Goal: Register for event/course

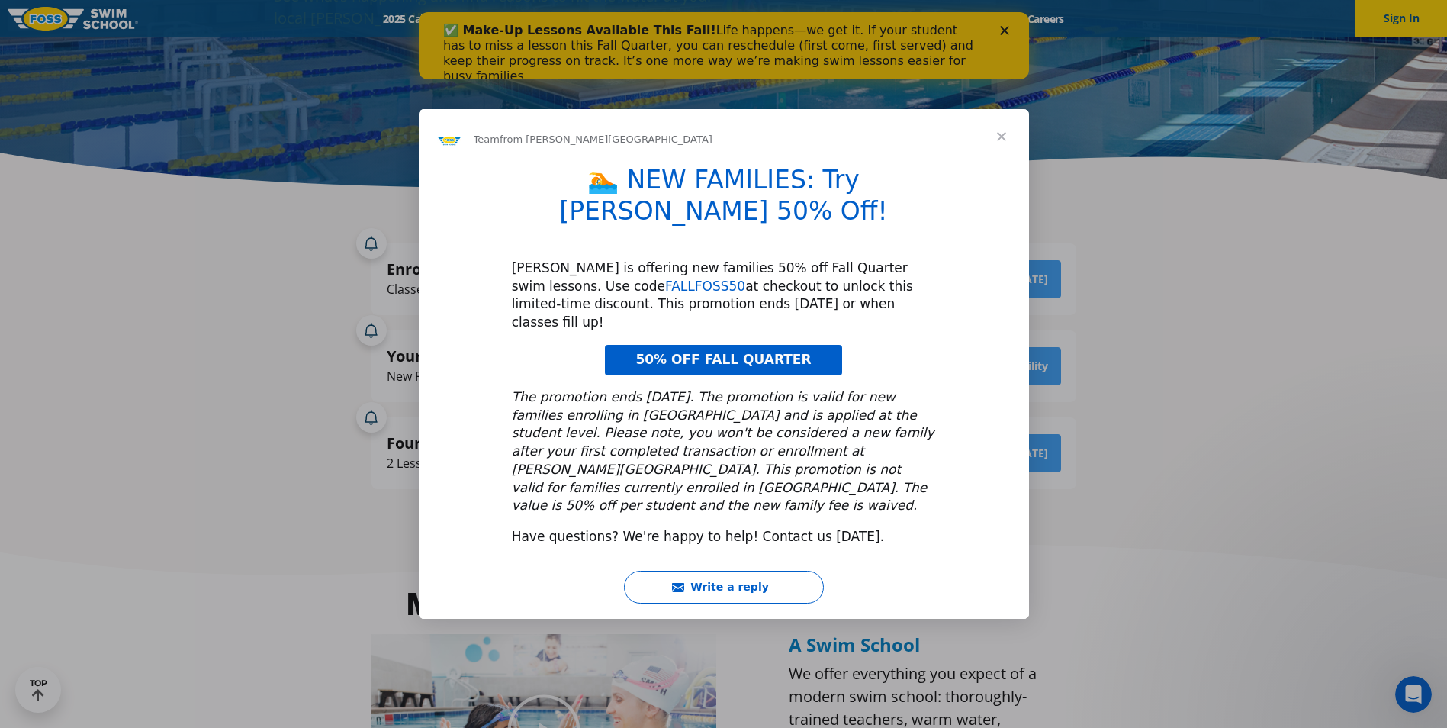
click at [1007, 164] on span "Close" at bounding box center [1001, 136] width 55 height 55
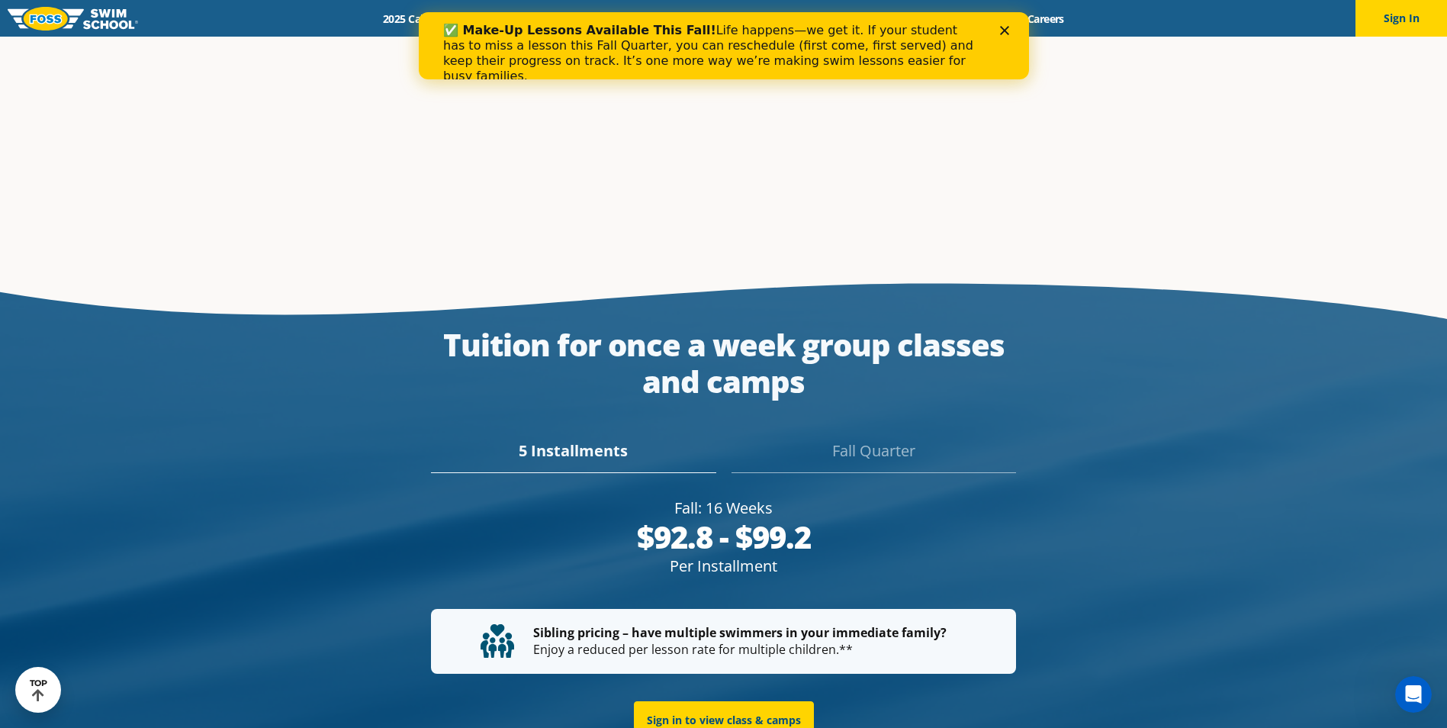
scroll to position [2746, 0]
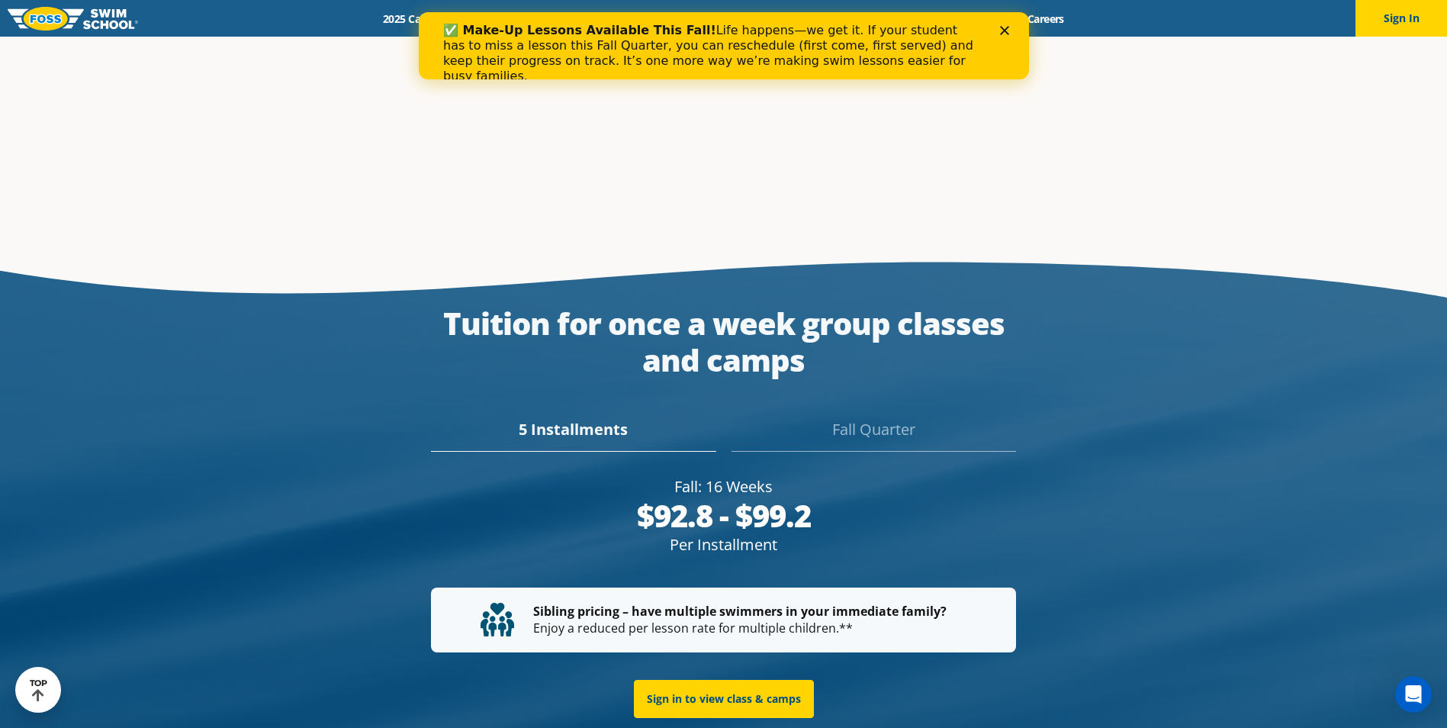
click at [592, 418] on div "5 Installments" at bounding box center [573, 435] width 284 height 34
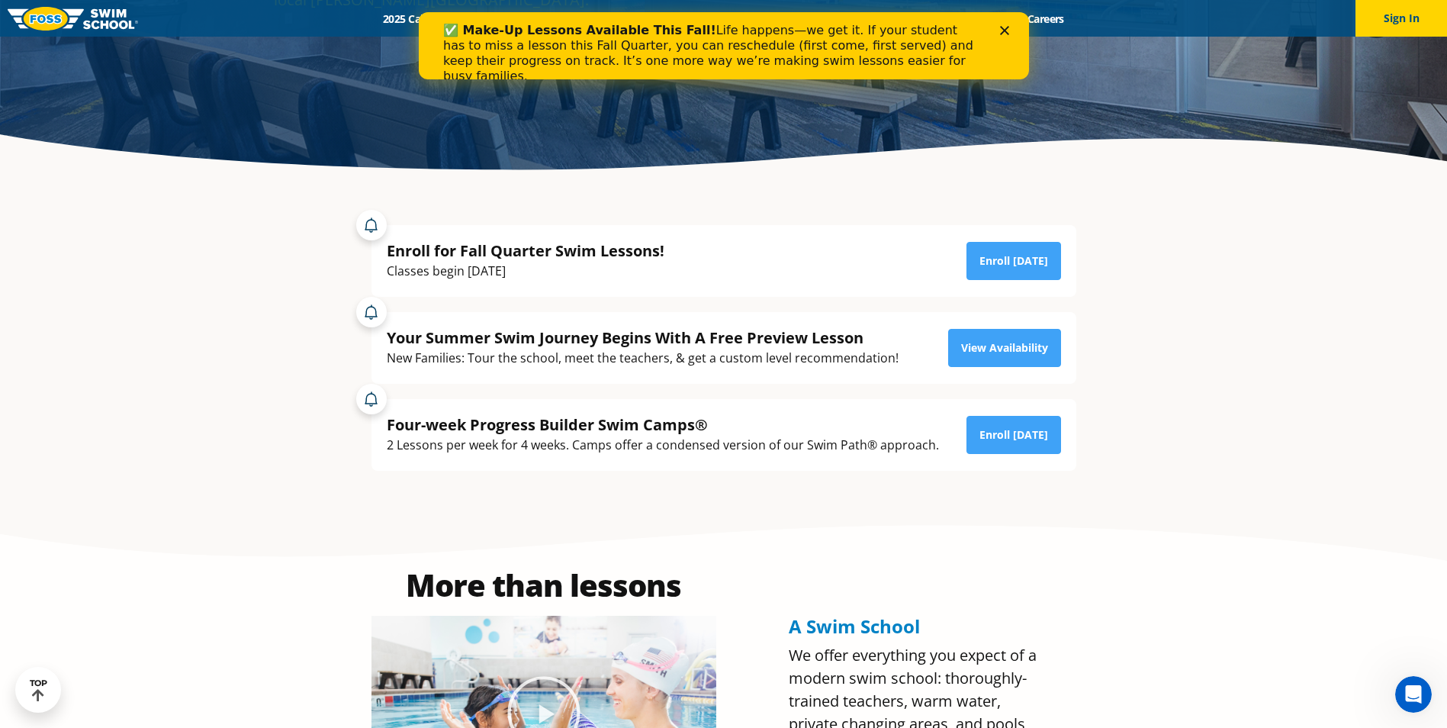
scroll to position [360, 0]
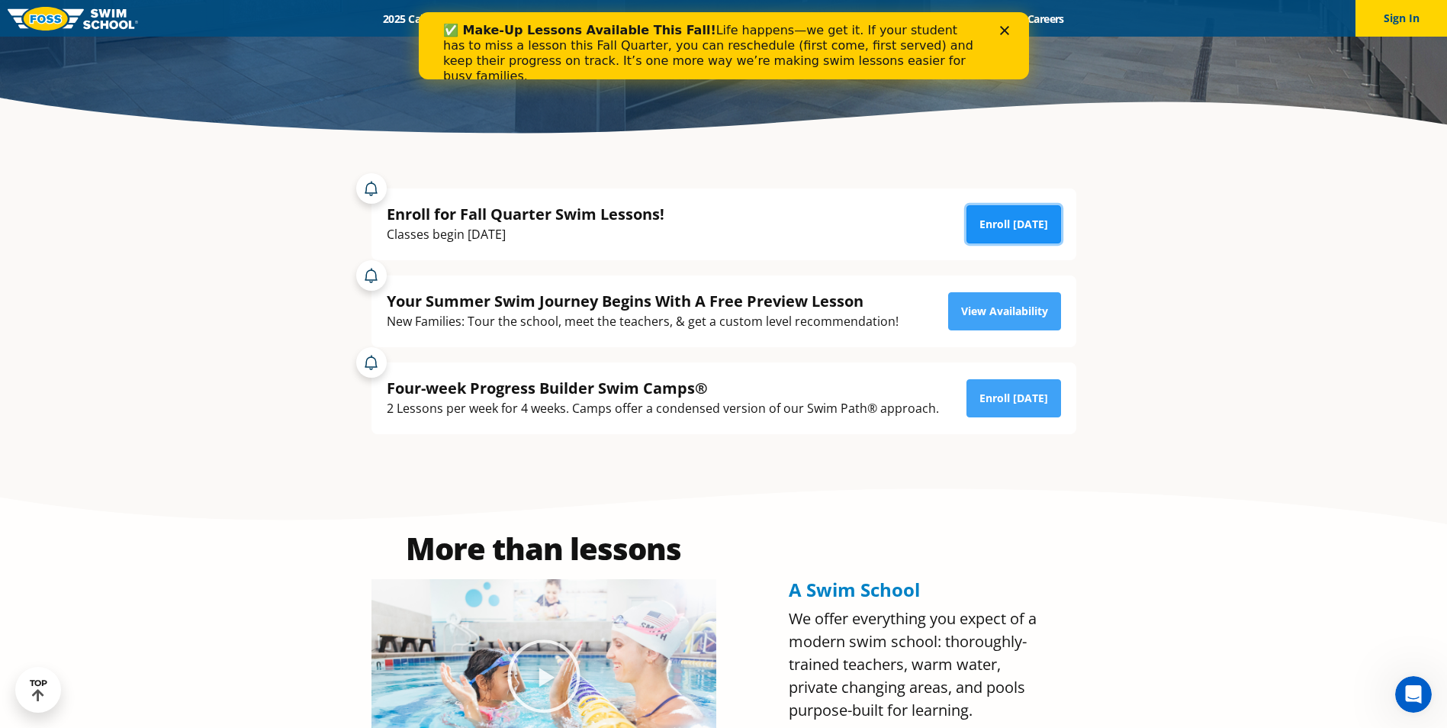
click at [1008, 226] on link "Enroll [DATE]" at bounding box center [1013, 224] width 95 height 38
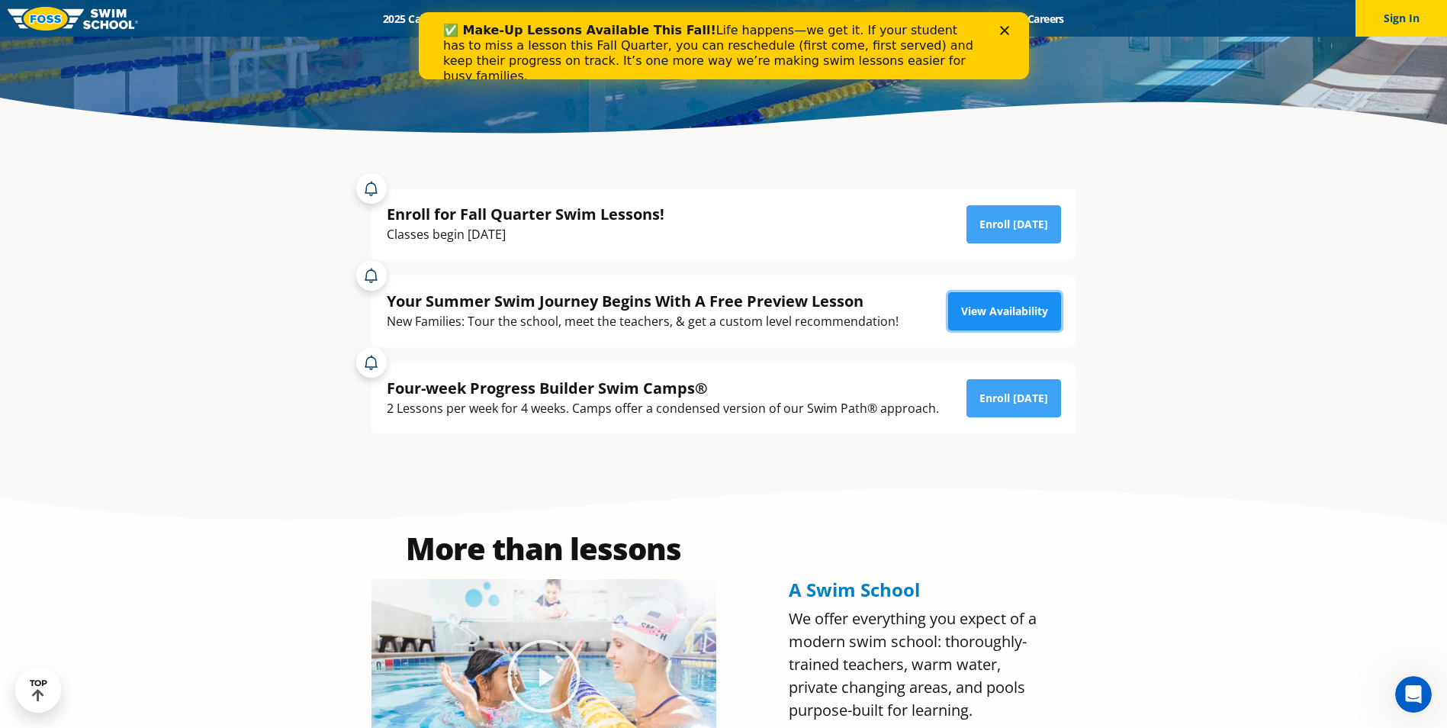
click at [1020, 313] on link "View Availability" at bounding box center [1004, 311] width 113 height 38
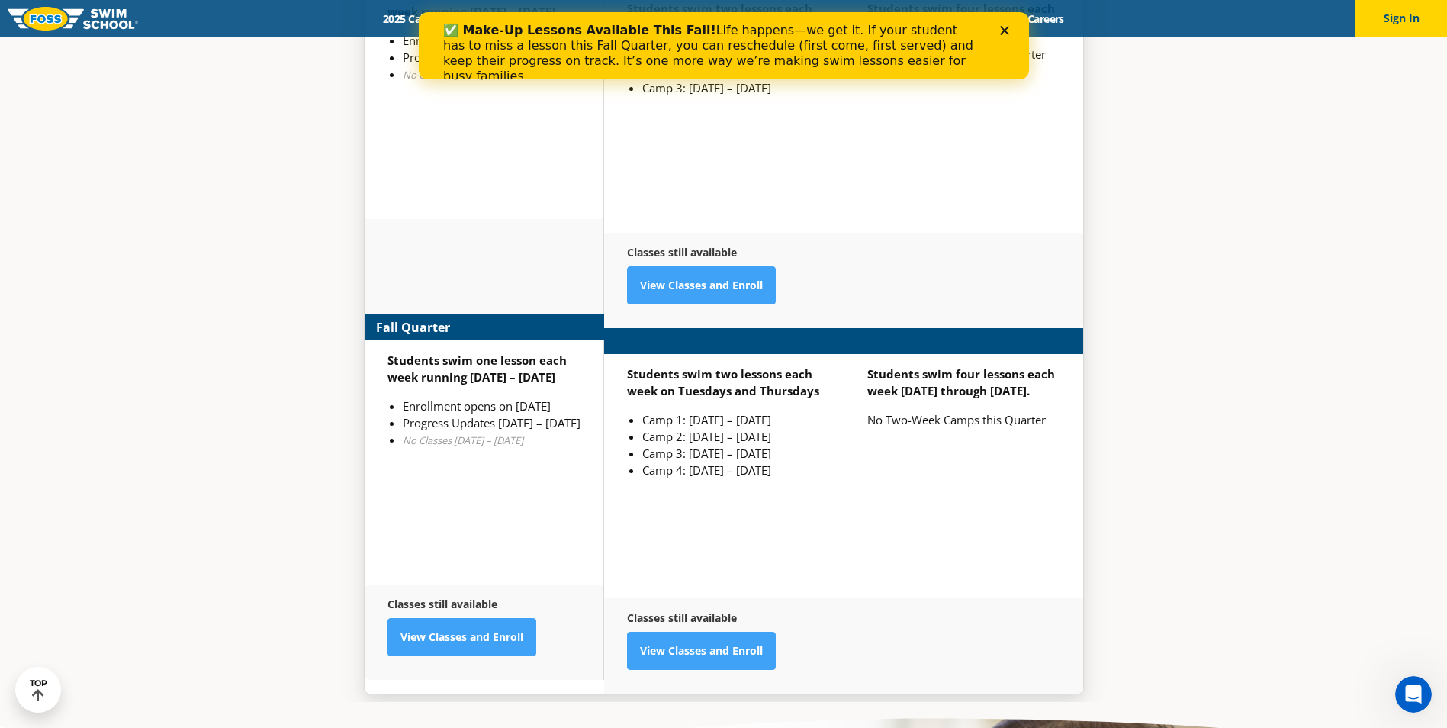
scroll to position [3945, 0]
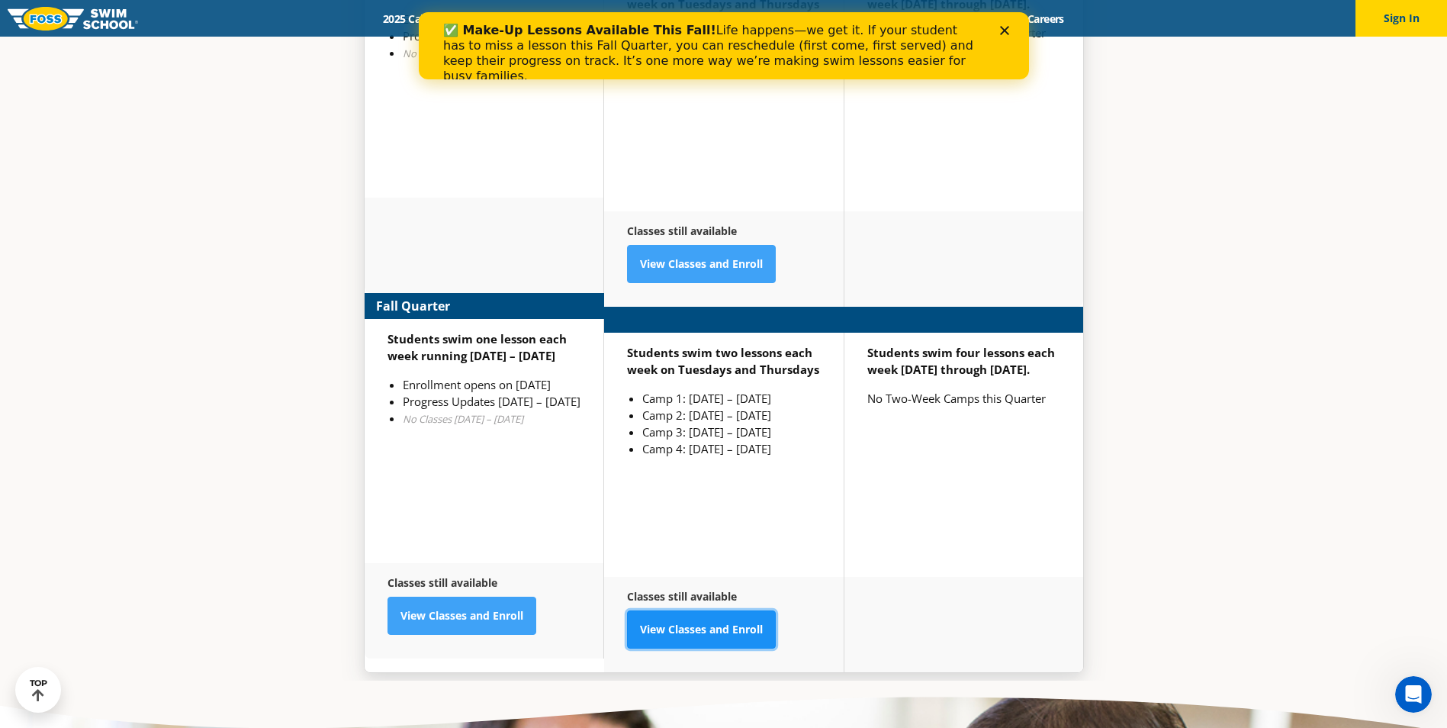
click at [690, 610] on link "View Classes and Enroll" at bounding box center [701, 629] width 149 height 38
